Goal: Find specific page/section: Find specific page/section

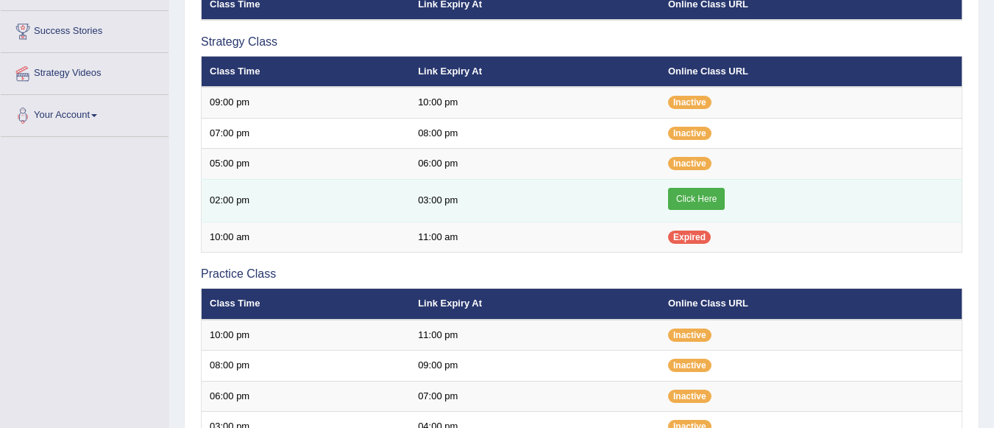
drag, startPoint x: 688, startPoint y: 194, endPoint x: 681, endPoint y: 200, distance: 8.9
click at [687, 196] on link "Click Here" at bounding box center [696, 199] width 57 height 22
